Goal: Task Accomplishment & Management: Use online tool/utility

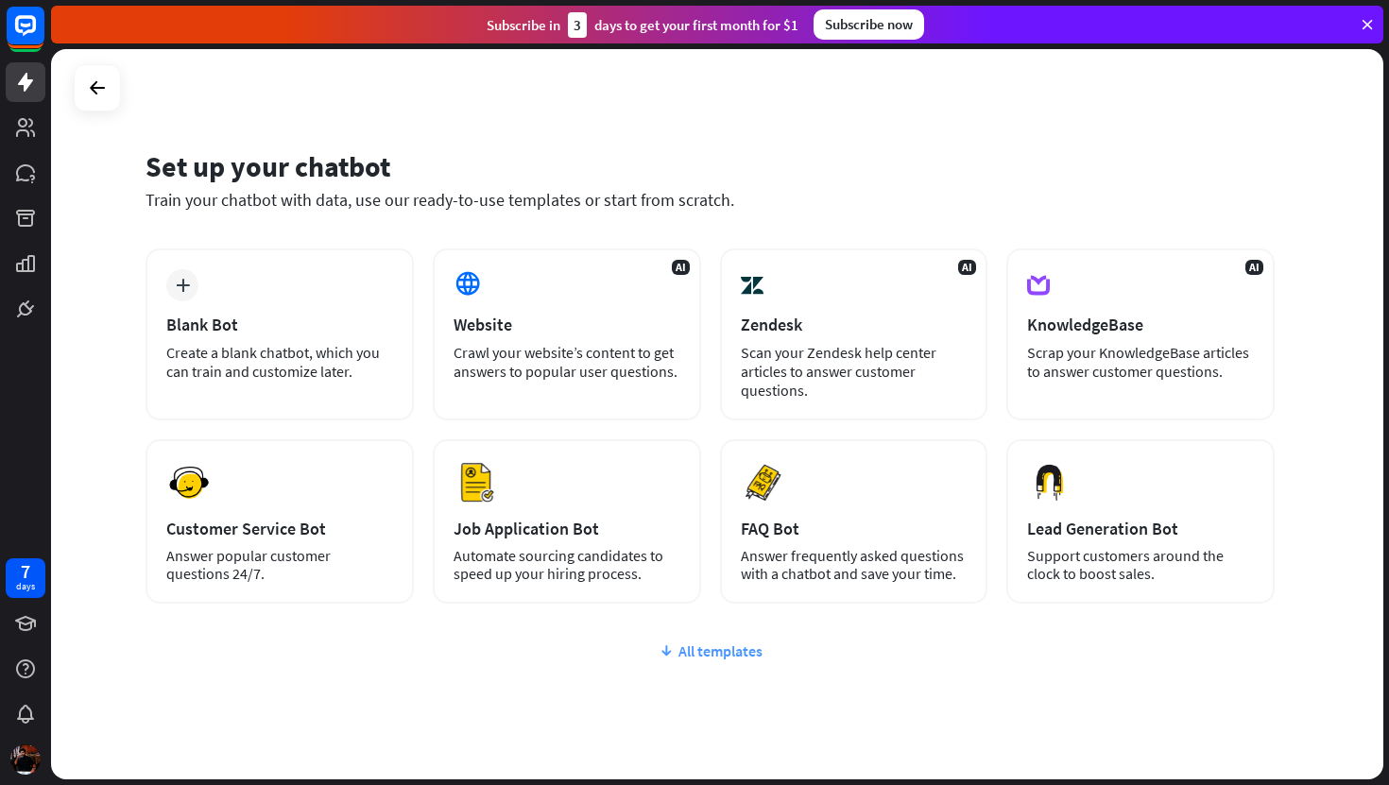
click at [691, 652] on div "All templates" at bounding box center [709, 650] width 1129 height 19
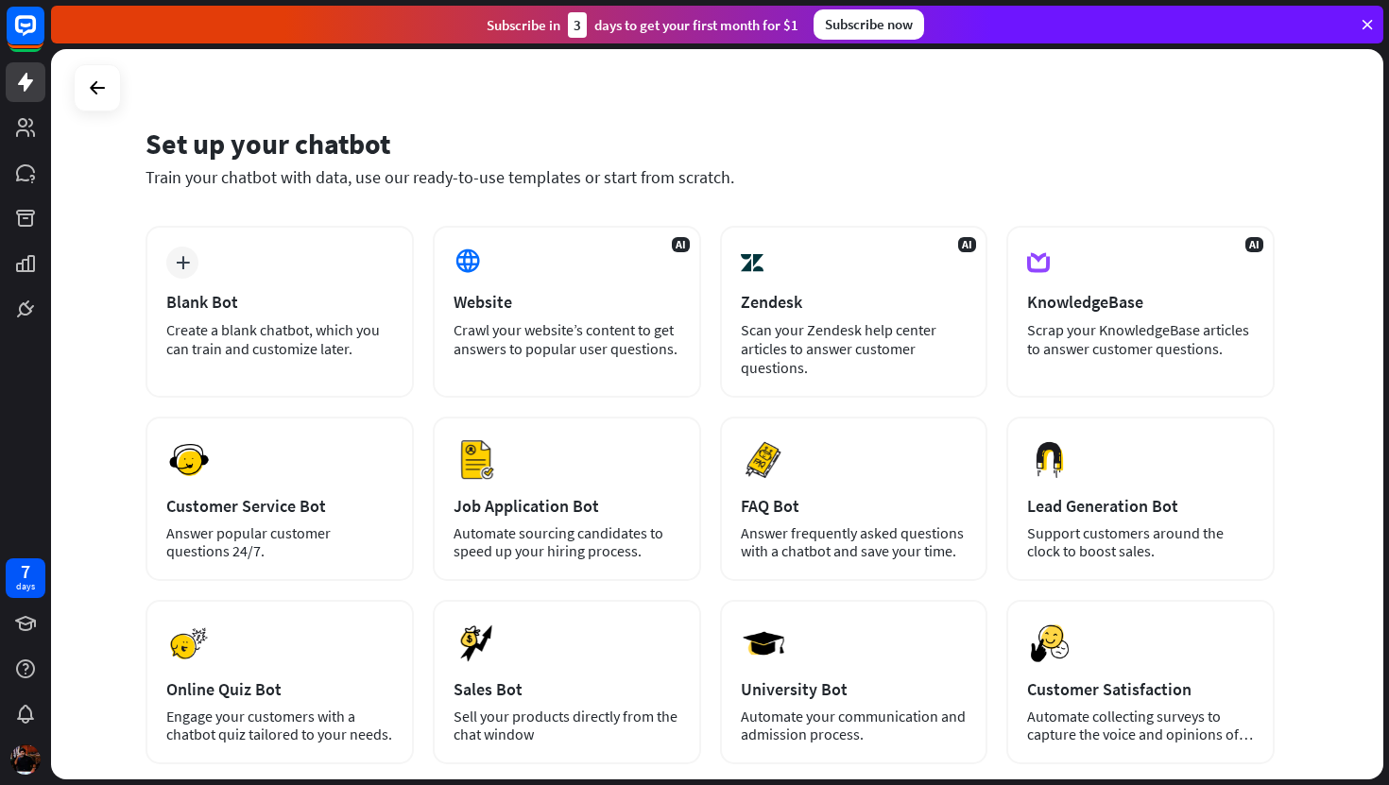
scroll to position [13, 0]
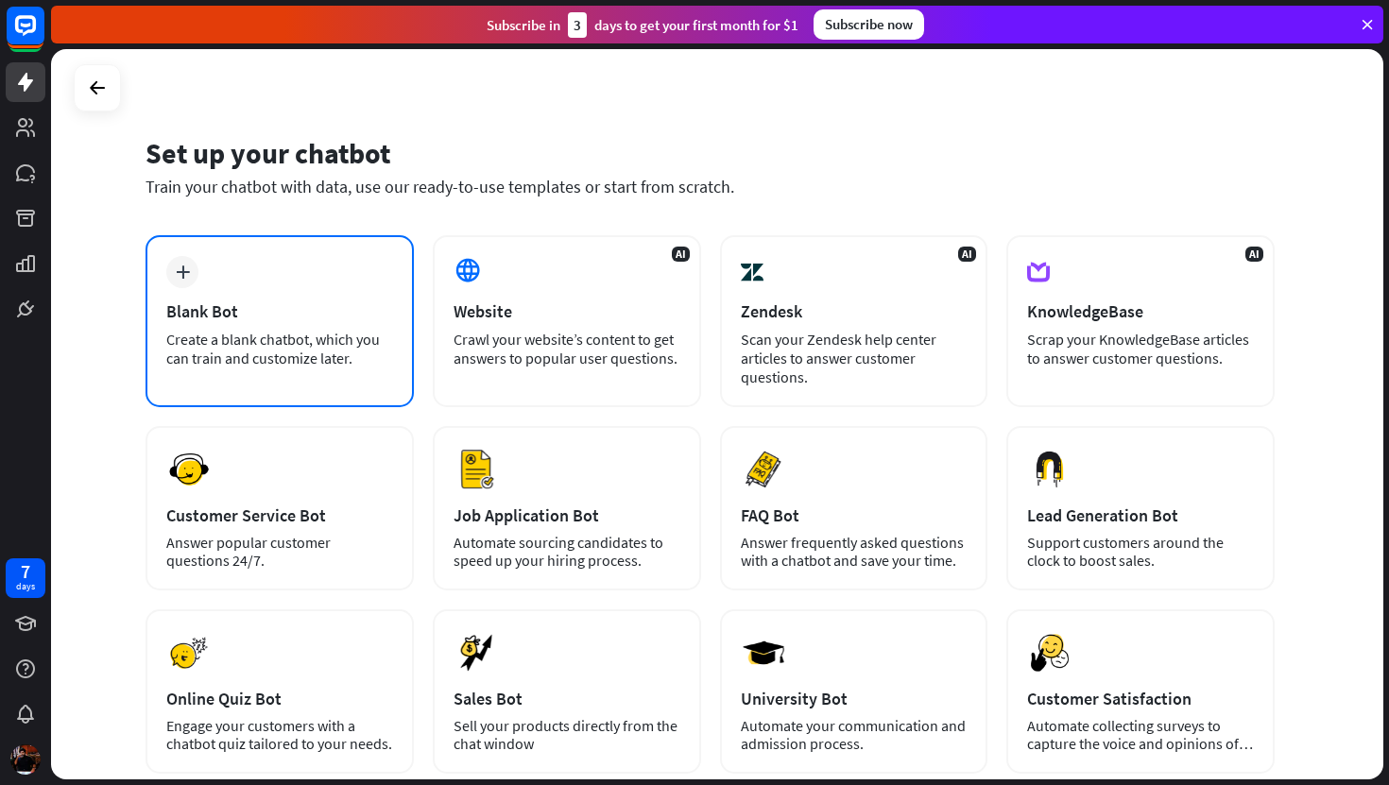
click at [284, 308] on div "Blank Bot" at bounding box center [279, 311] width 227 height 22
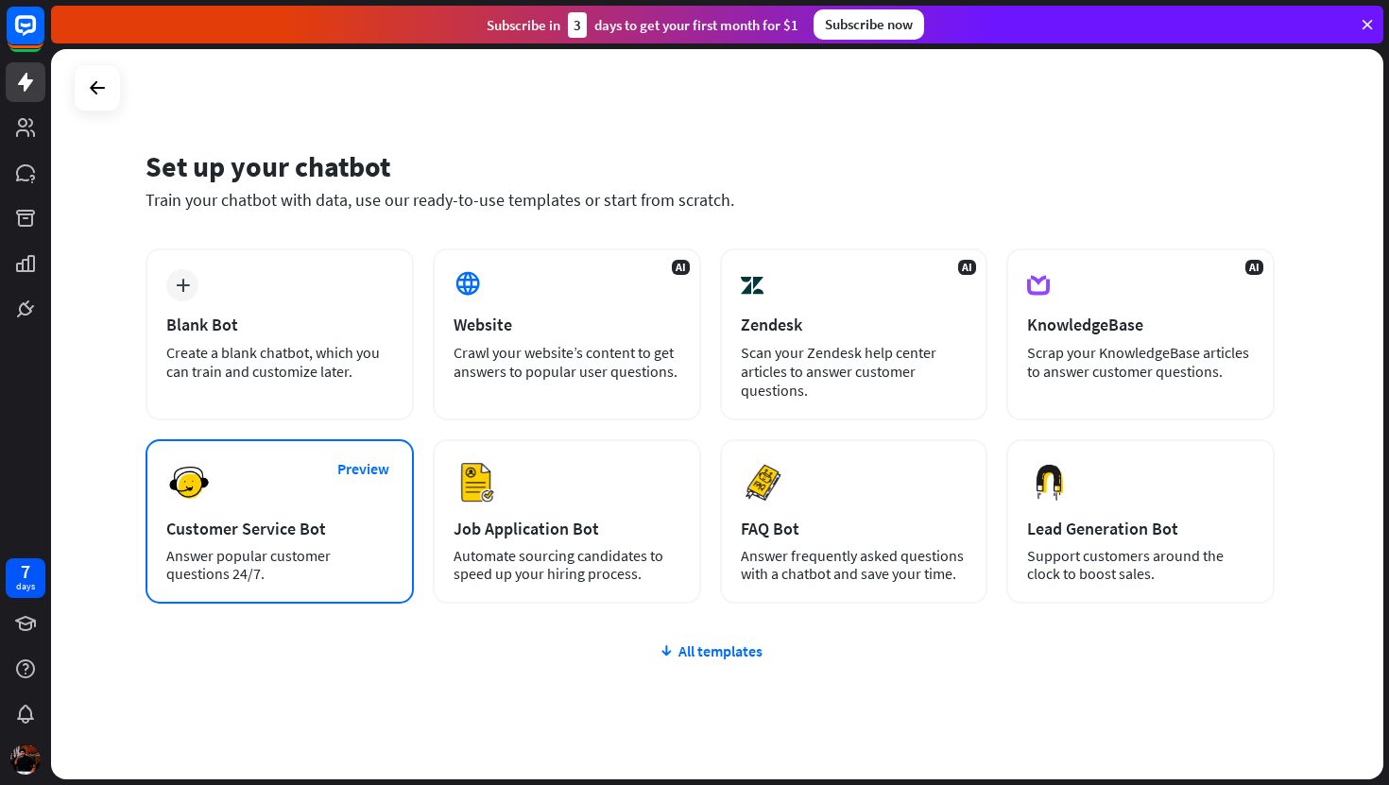
click at [264, 514] on div "Preview Customer Service Bot Answer popular customer questions 24/7." at bounding box center [279, 521] width 268 height 164
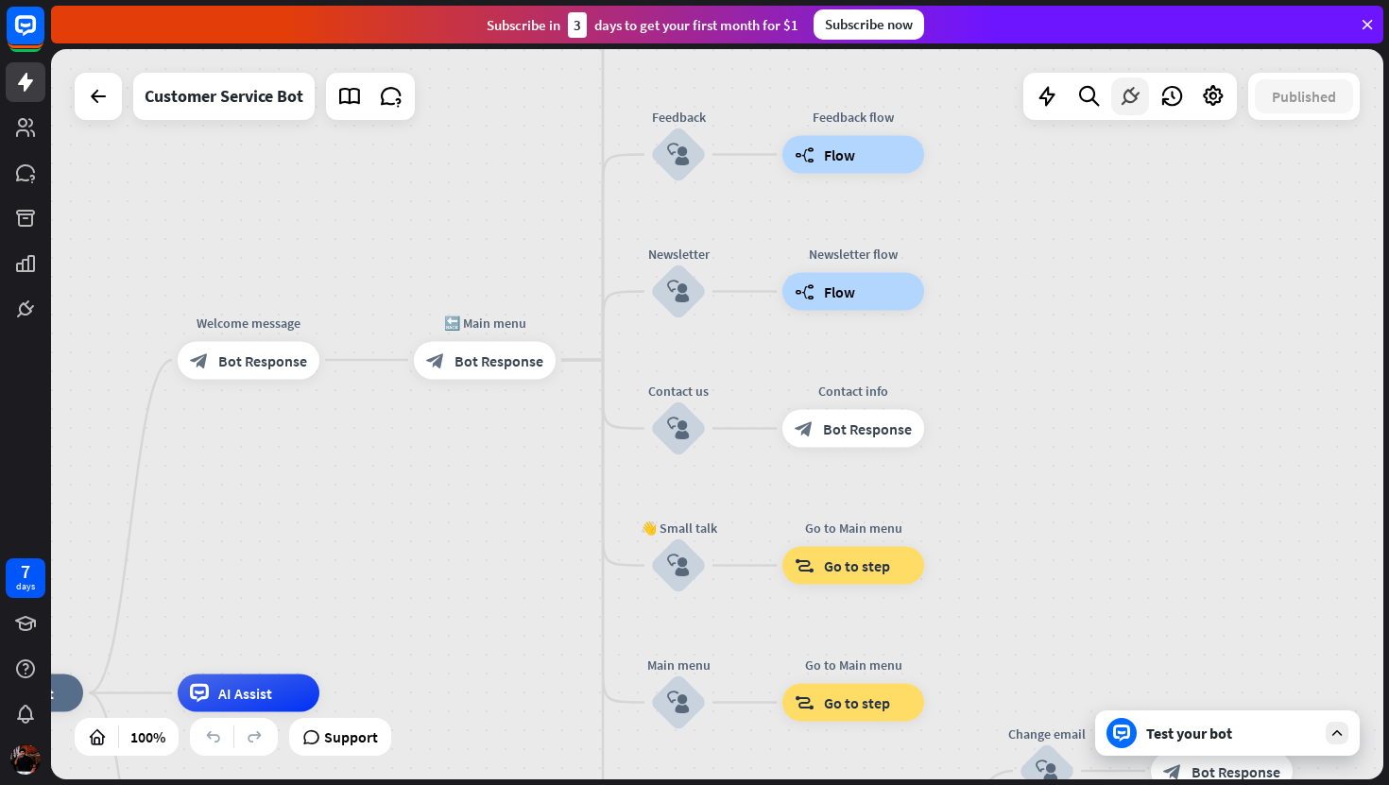
click at [1133, 99] on icon at bounding box center [1129, 96] width 25 height 25
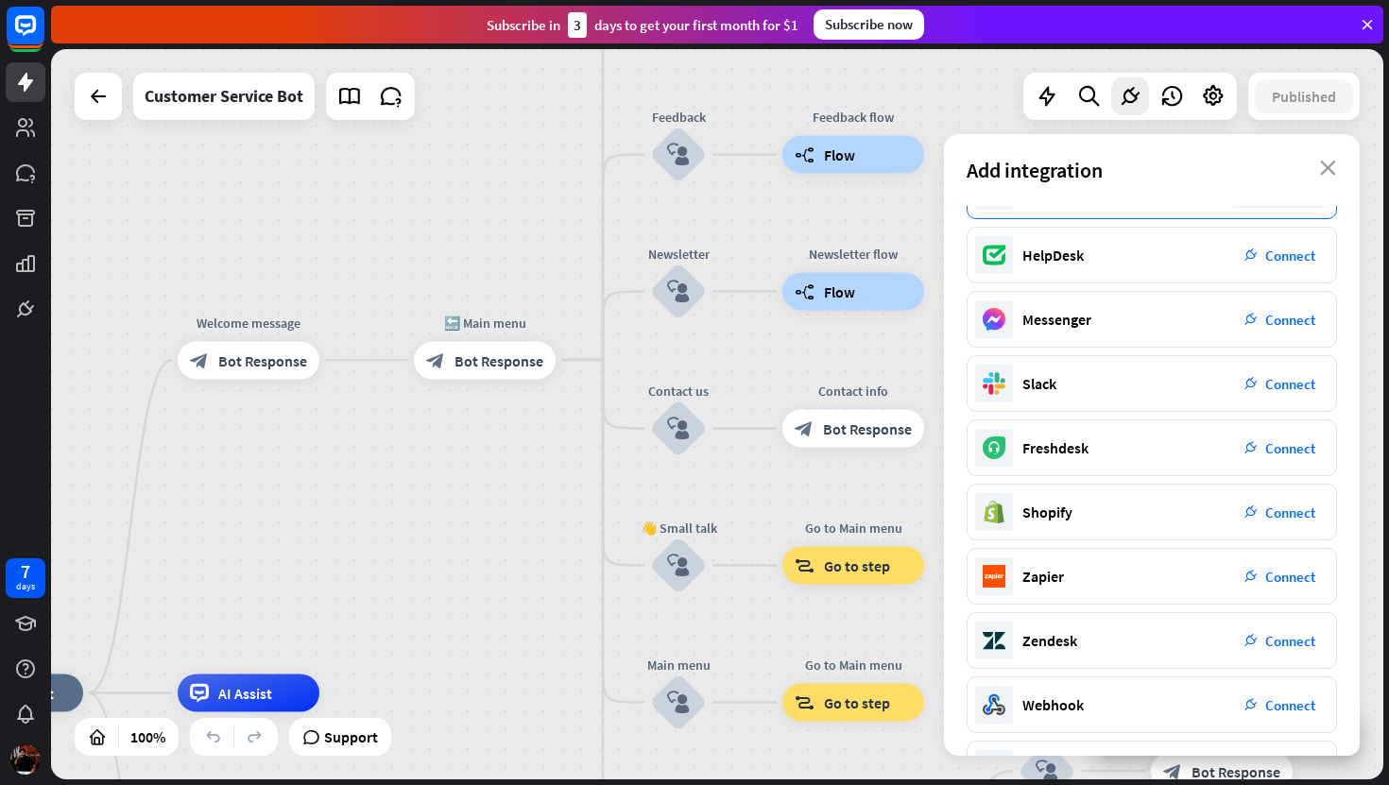
scroll to position [109, 0]
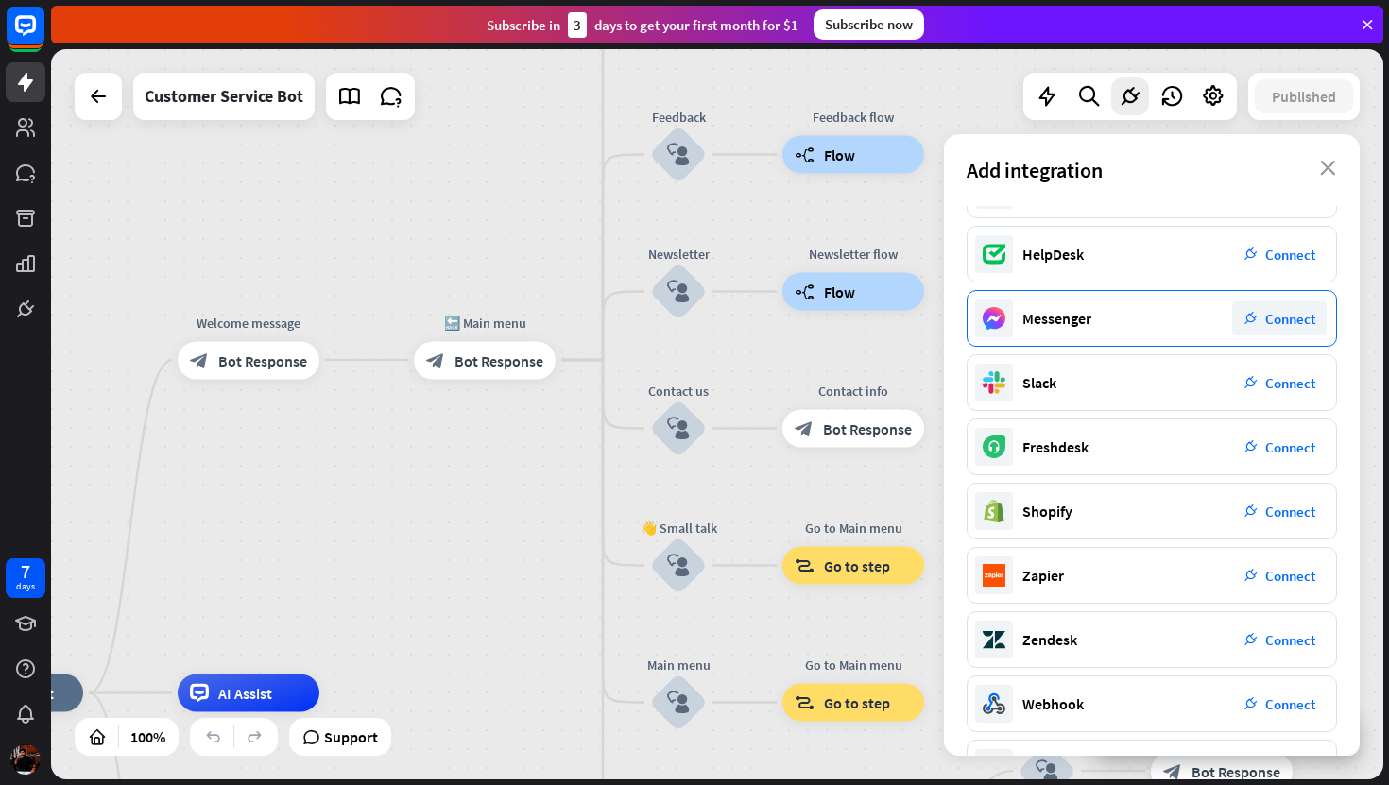
click at [1162, 323] on div "Messenger plug_integration Connect" at bounding box center [1151, 318] width 370 height 57
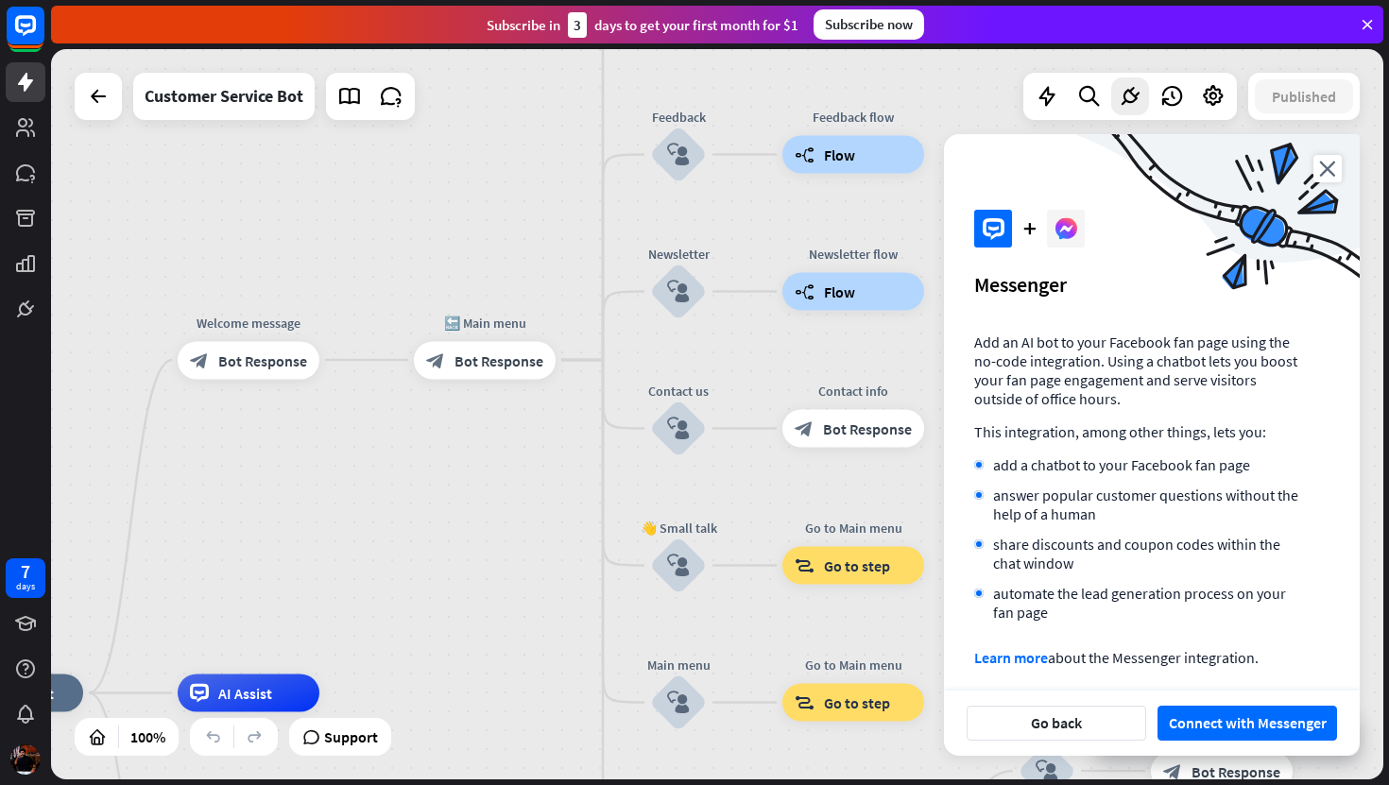
scroll to position [14, 0]
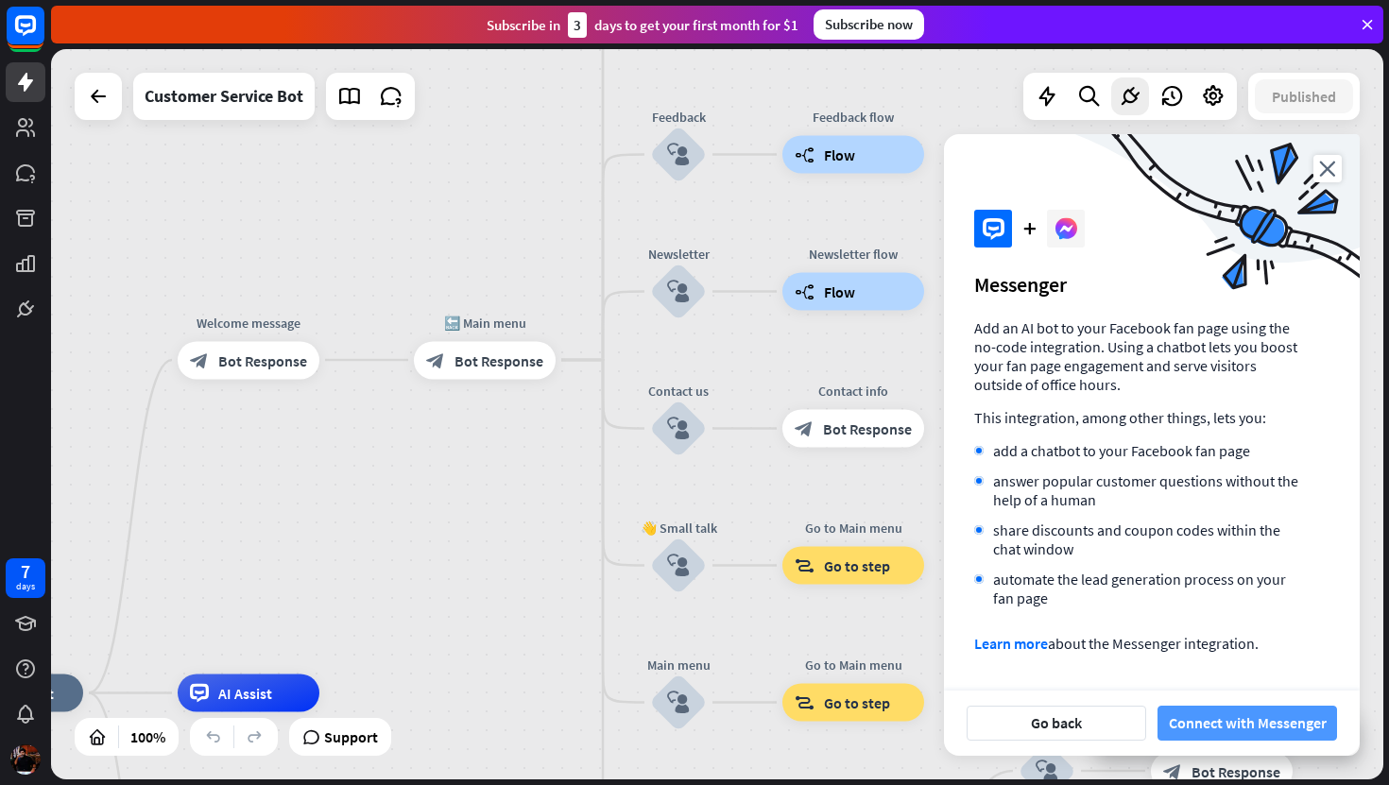
click at [1224, 715] on button "Connect with Messenger" at bounding box center [1246, 723] width 179 height 35
click at [1234, 711] on button "Connect with Messenger" at bounding box center [1246, 723] width 179 height 35
